Goal: Transaction & Acquisition: Purchase product/service

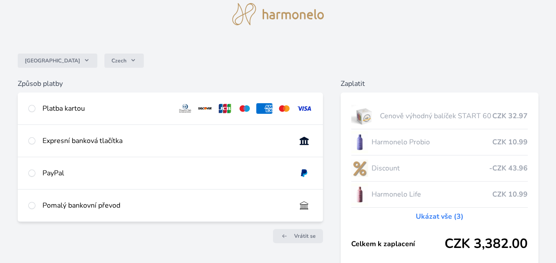
scroll to position [50, 0]
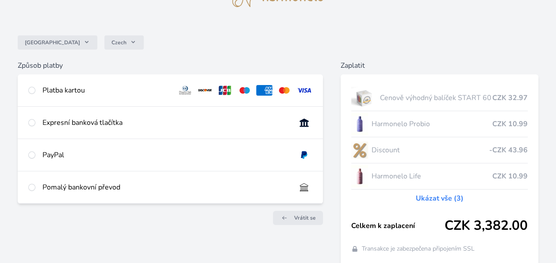
click at [74, 89] on div "Platba kartou" at bounding box center [105, 90] width 127 height 11
radio input "true"
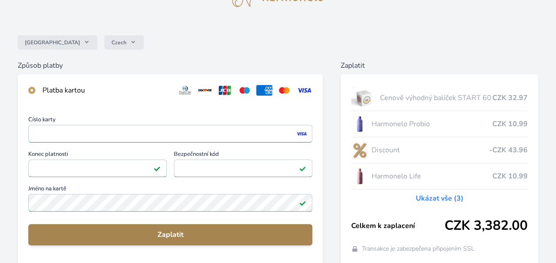
click at [169, 238] on span "Zaplatit" at bounding box center [170, 234] width 270 height 11
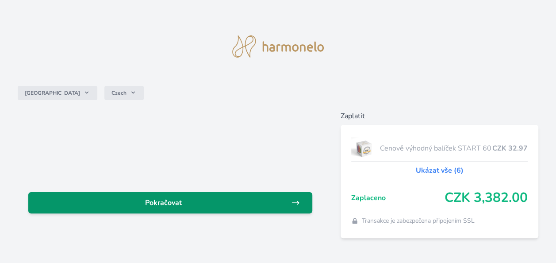
click at [171, 205] on span "Pokračovat" at bounding box center [163, 202] width 256 height 11
